Goal: Task Accomplishment & Management: Manage account settings

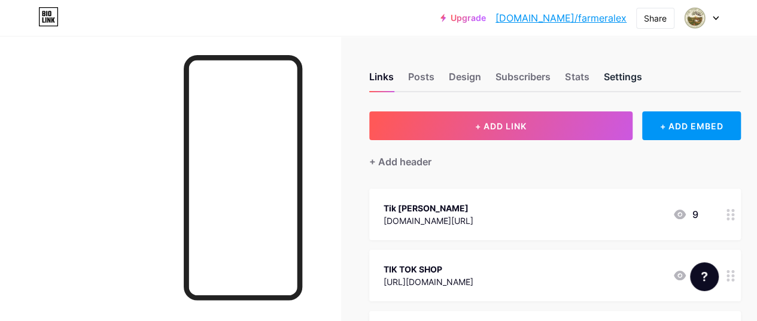
click at [610, 72] on div "Settings" at bounding box center [622, 80] width 38 height 22
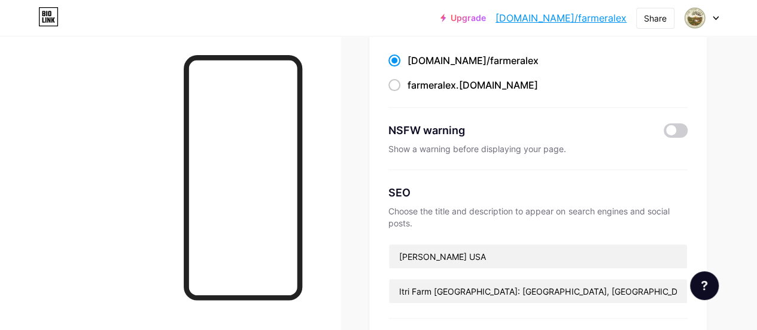
scroll to position [239, 0]
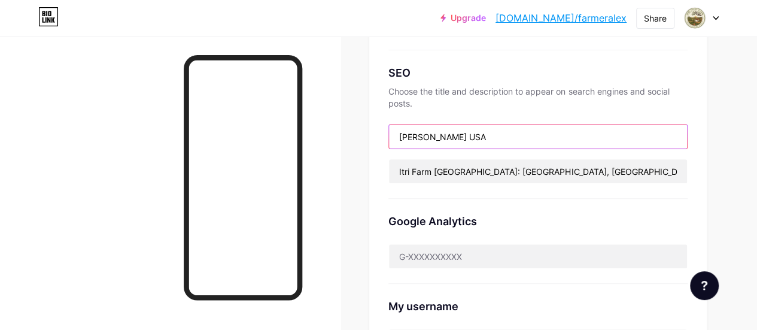
drag, startPoint x: 501, startPoint y: 137, endPoint x: 360, endPoint y: 136, distance: 141.2
click at [360, 136] on div "Links Posts Design Subscribers Stats Settings Preferred link This is an aesthet…" at bounding box center [378, 258] width 757 height 922
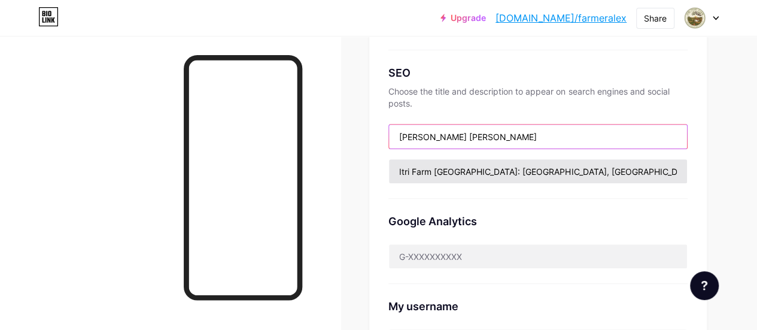
type input "[PERSON_NAME] [PERSON_NAME]"
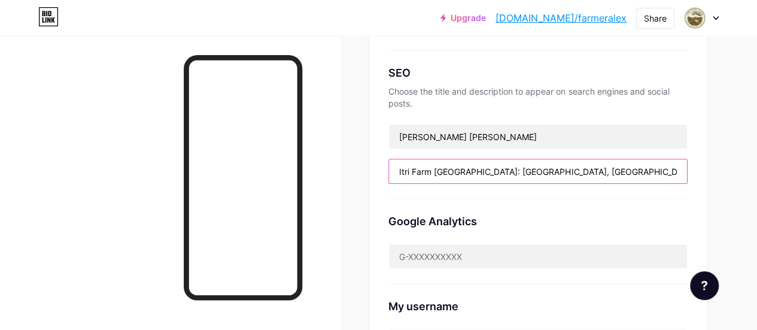
click at [571, 170] on input "Itri Farm USA: Itri, Italy to Itri, R.I. U.S.A." at bounding box center [538, 171] width 298 height 24
drag, startPoint x: 574, startPoint y: 170, endPoint x: 303, endPoint y: 170, distance: 271.6
click at [303, 170] on div "Links Posts Design Subscribers Stats Settings Preferred link This is an aesthet…" at bounding box center [378, 261] width 757 height 1001
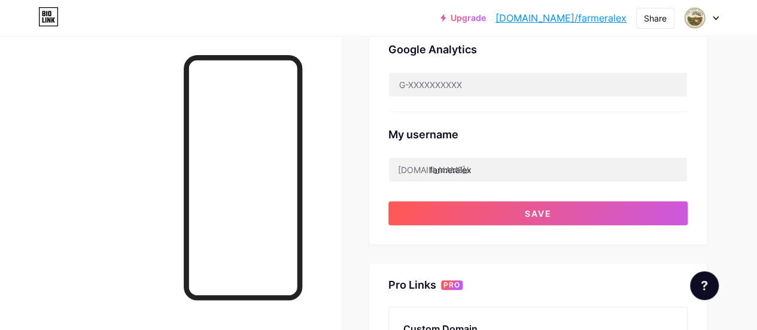
scroll to position [479, 0]
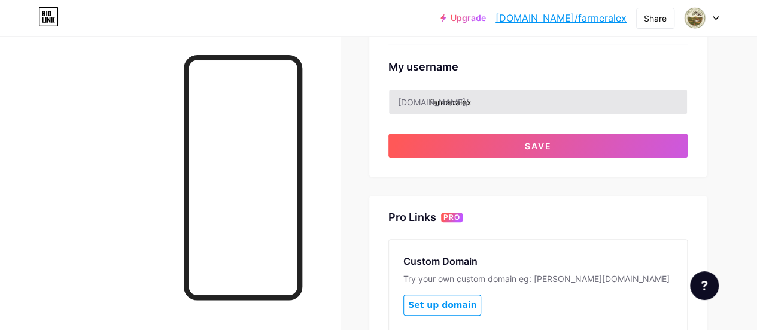
type input "Itri Italy Farm"
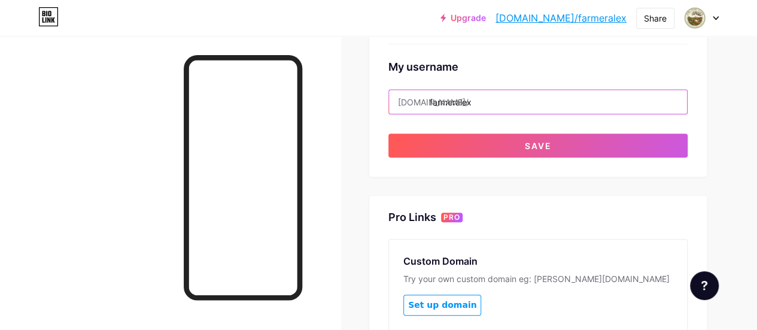
drag, startPoint x: 488, startPoint y: 102, endPoint x: 433, endPoint y: 97, distance: 55.8
click at [433, 97] on div "bio.link/ farmeralex" at bounding box center [537, 101] width 299 height 25
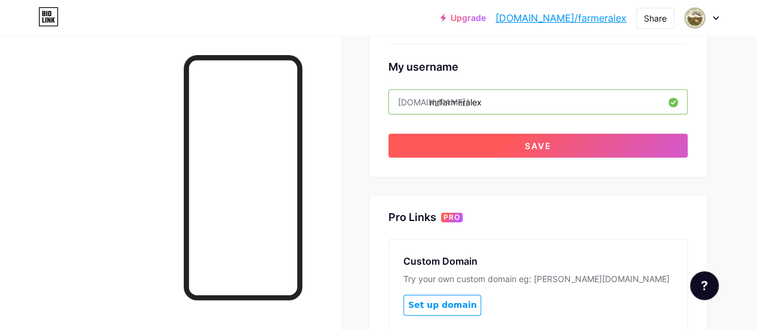
type input "mrfarmeralex"
click at [548, 137] on button "Save" at bounding box center [537, 145] width 299 height 24
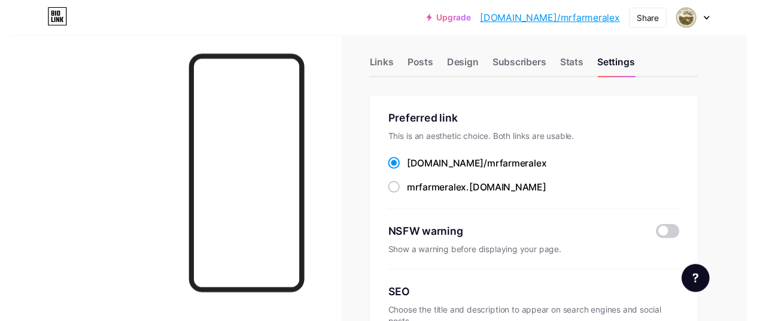
scroll to position [0, 0]
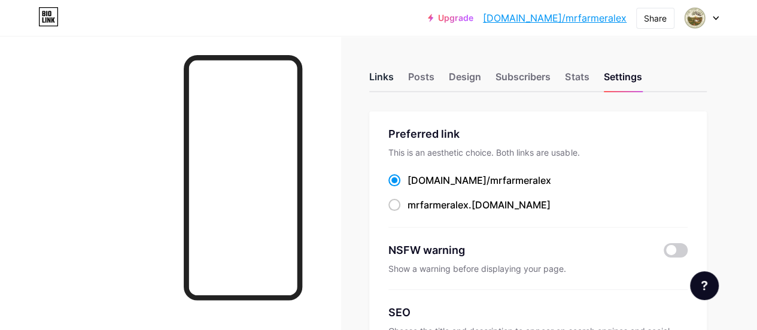
click at [392, 78] on div "Links" at bounding box center [381, 80] width 25 height 22
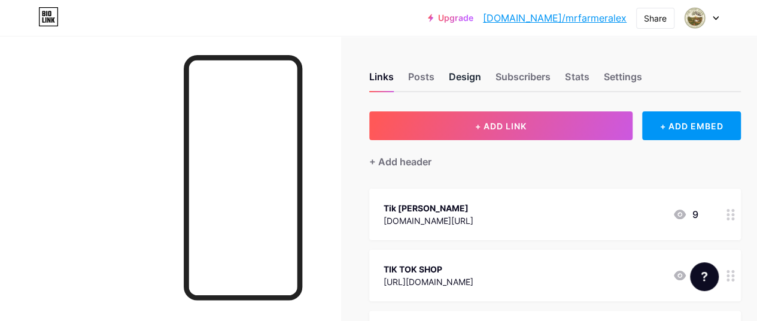
click at [459, 77] on div "Design" at bounding box center [465, 80] width 32 height 22
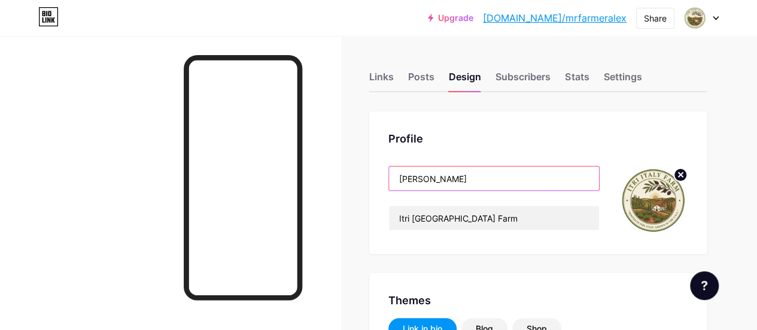
click at [400, 179] on input "Farmer Alex" at bounding box center [494, 178] width 210 height 24
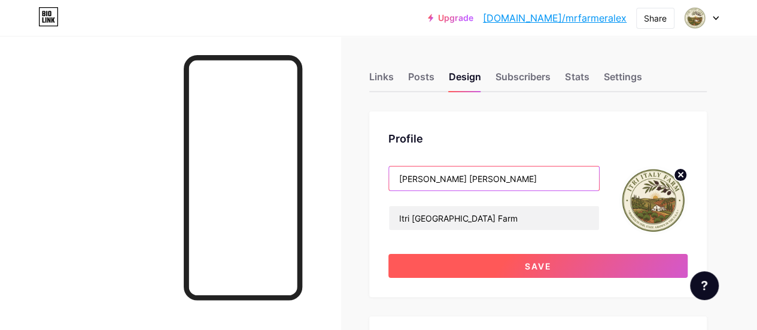
type input "[PERSON_NAME] [PERSON_NAME]"
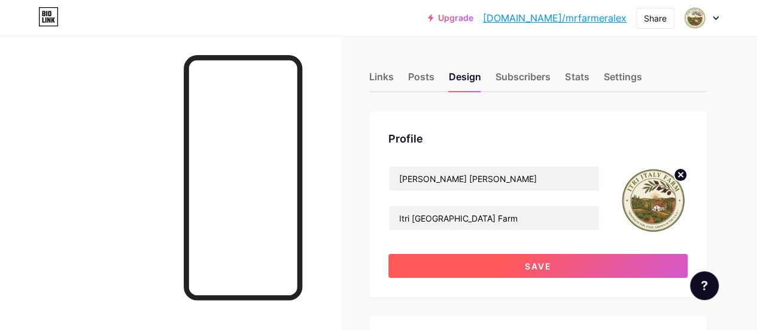
click at [540, 270] on span "Save" at bounding box center [538, 266] width 27 height 10
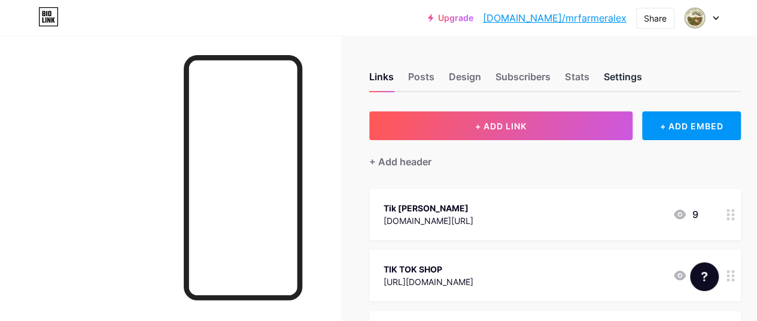
click at [636, 77] on div "Settings" at bounding box center [622, 80] width 38 height 22
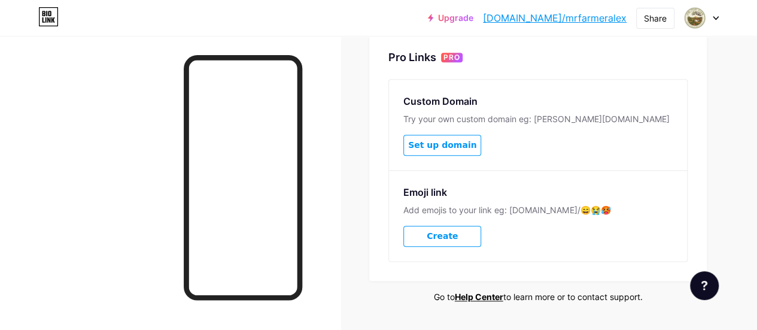
scroll to position [625, 0]
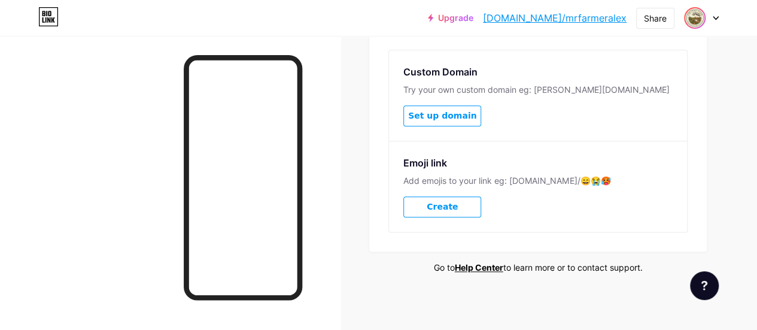
click at [696, 20] on img at bounding box center [694, 17] width 19 height 19
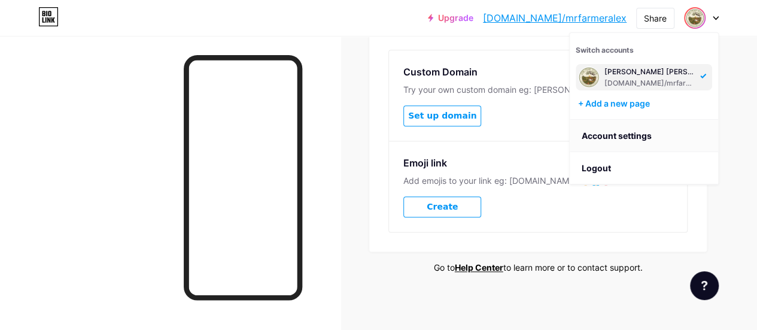
click at [625, 138] on link "Account settings" at bounding box center [643, 136] width 148 height 32
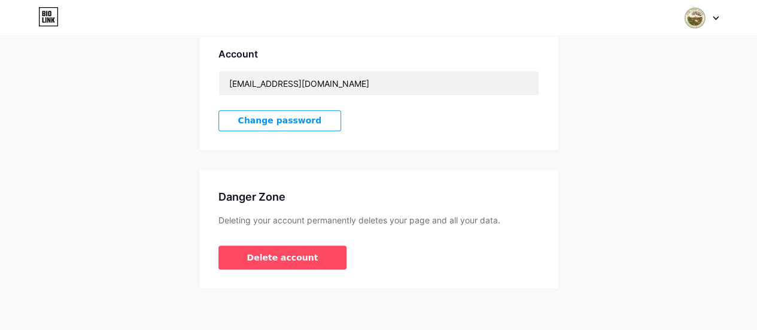
scroll to position [337, 0]
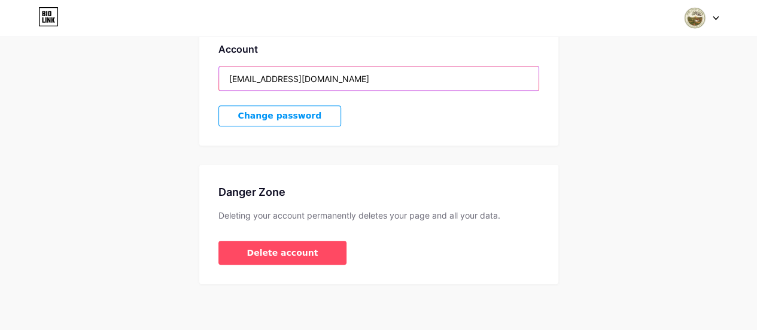
drag, startPoint x: 363, startPoint y: 76, endPoint x: 189, endPoint y: 60, distance: 174.2
click at [189, 60] on div "Account Settings My pages Mr Farmer Alex bio.link/mrfarmeralex + Add a new page…" at bounding box center [378, 1] width 757 height 566
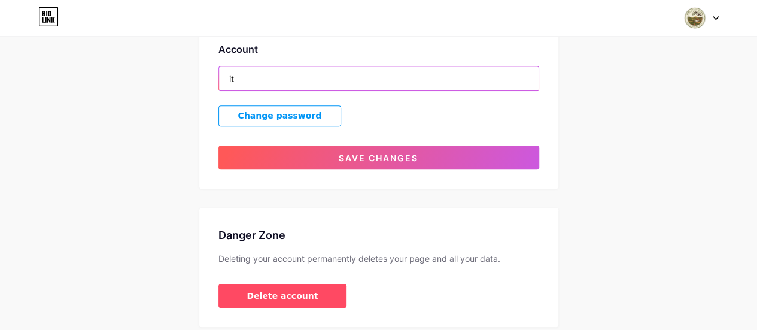
type input "i"
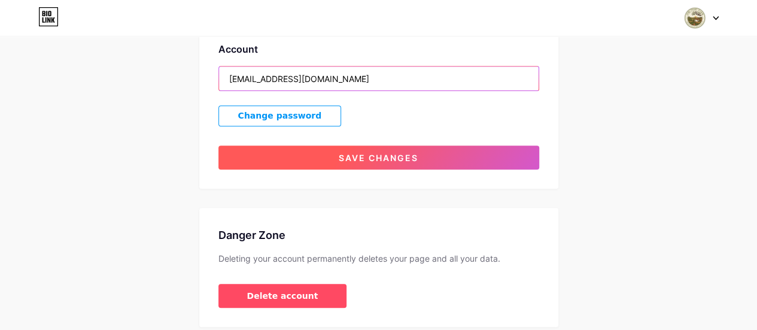
type input "ItriItalyFarm@icloud.com"
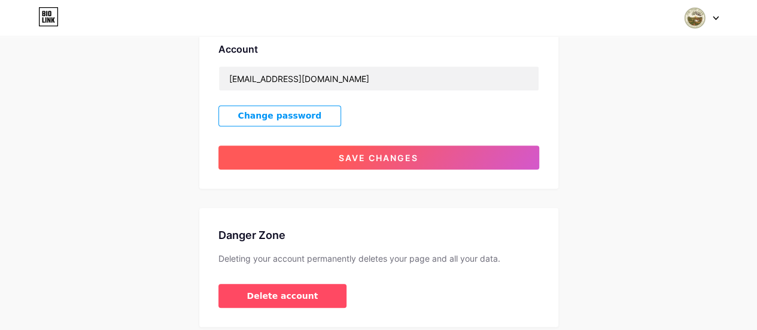
click at [389, 161] on button "Save changes" at bounding box center [378, 157] width 321 height 24
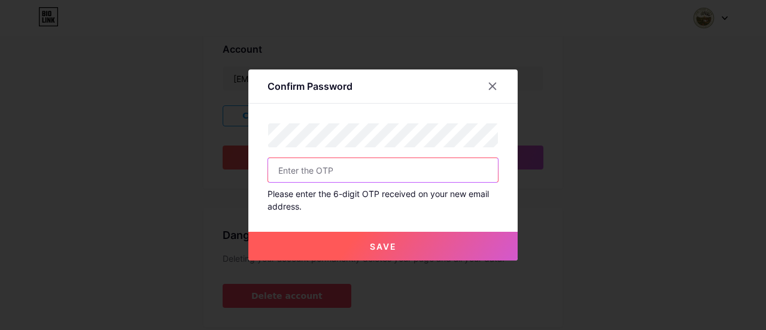
click at [358, 170] on input "text" at bounding box center [383, 170] width 230 height 24
paste input "819886"
type input "819886"
click at [421, 252] on button "Save" at bounding box center [382, 246] width 269 height 29
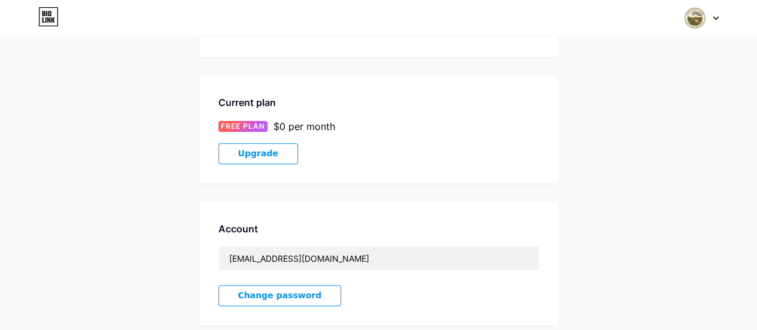
scroll to position [0, 0]
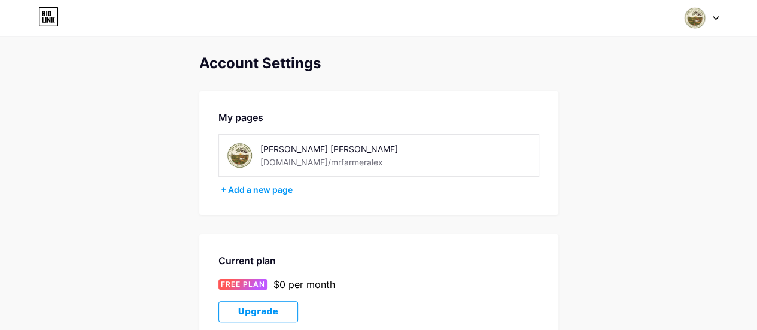
click at [693, 5] on div "Switch accounts Mr Farmer Alex bio.link/mrfarmeralex + Add a new page Dashboard…" at bounding box center [378, 18] width 757 height 36
click at [705, 12] on span at bounding box center [694, 18] width 23 height 23
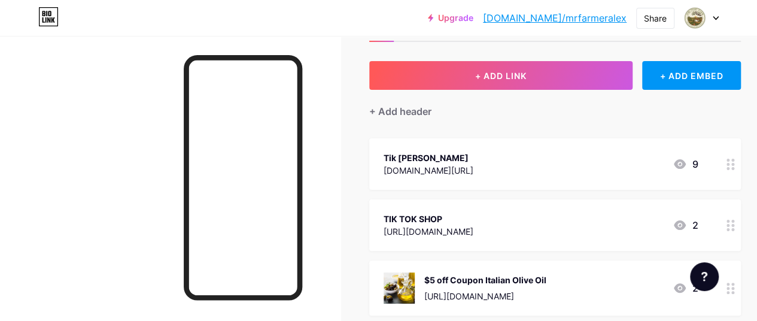
scroll to position [120, 0]
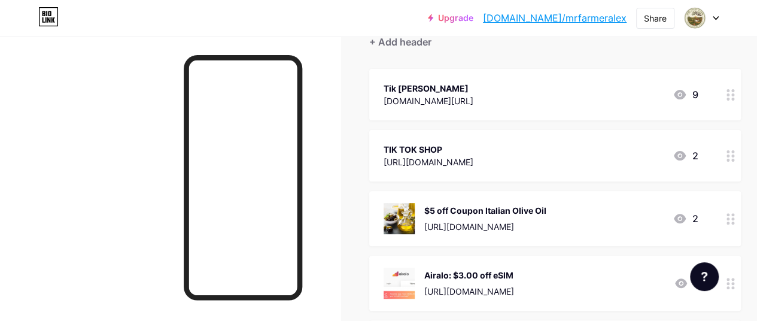
click at [473, 92] on div "Tik [PERSON_NAME]" at bounding box center [428, 88] width 90 height 13
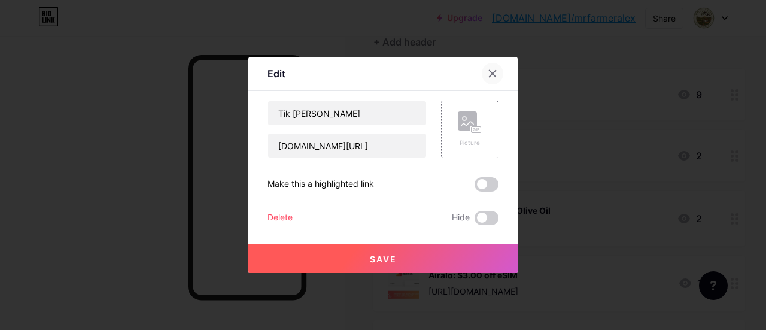
click at [493, 74] on icon at bounding box center [492, 74] width 7 height 7
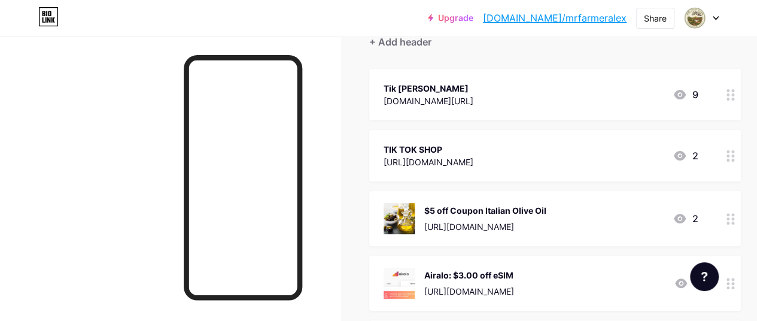
click at [715, 16] on icon at bounding box center [715, 18] width 6 height 4
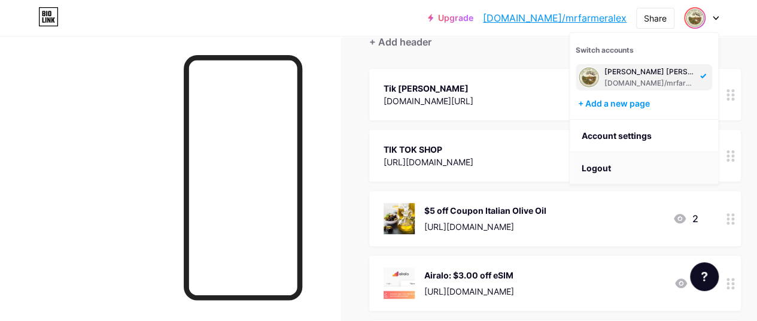
click at [596, 163] on li "Logout" at bounding box center [643, 168] width 148 height 32
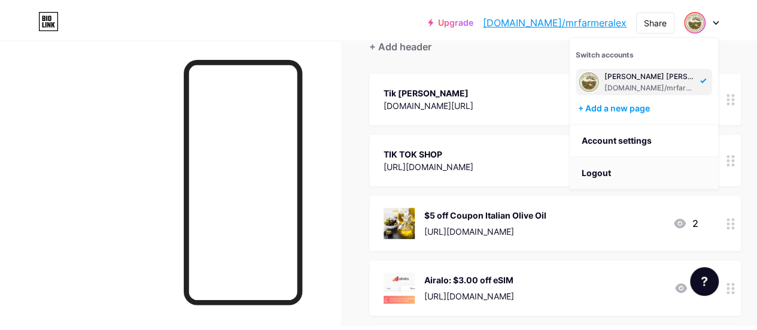
scroll to position [0, 0]
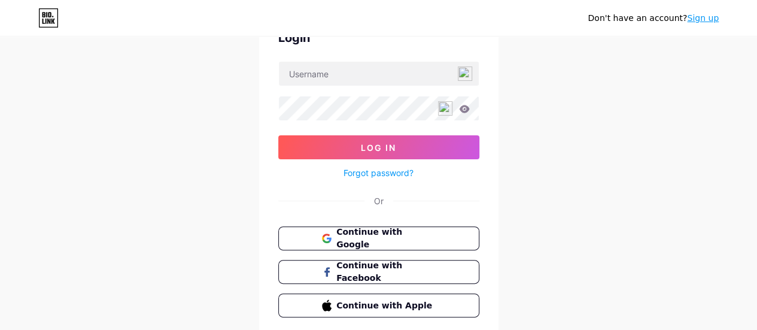
scroll to position [109, 0]
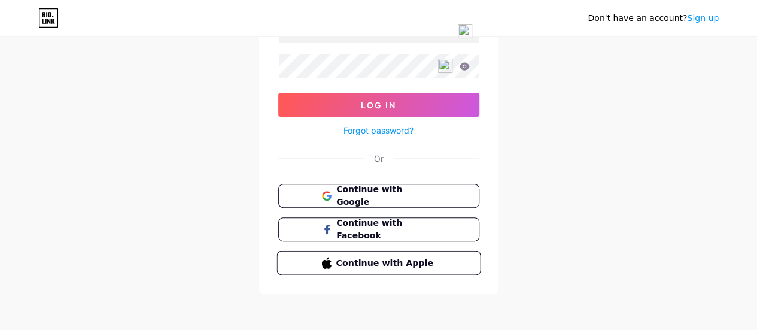
click at [367, 264] on span "Continue with Apple" at bounding box center [386, 262] width 100 height 13
